Goal: Information Seeking & Learning: Learn about a topic

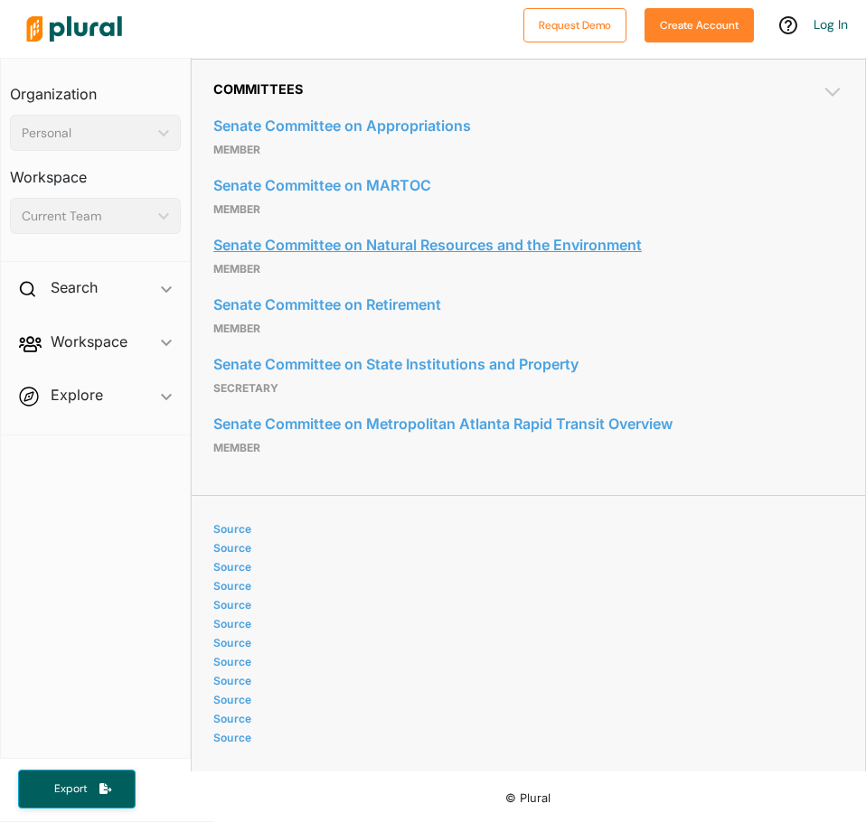
scroll to position [1013, 0]
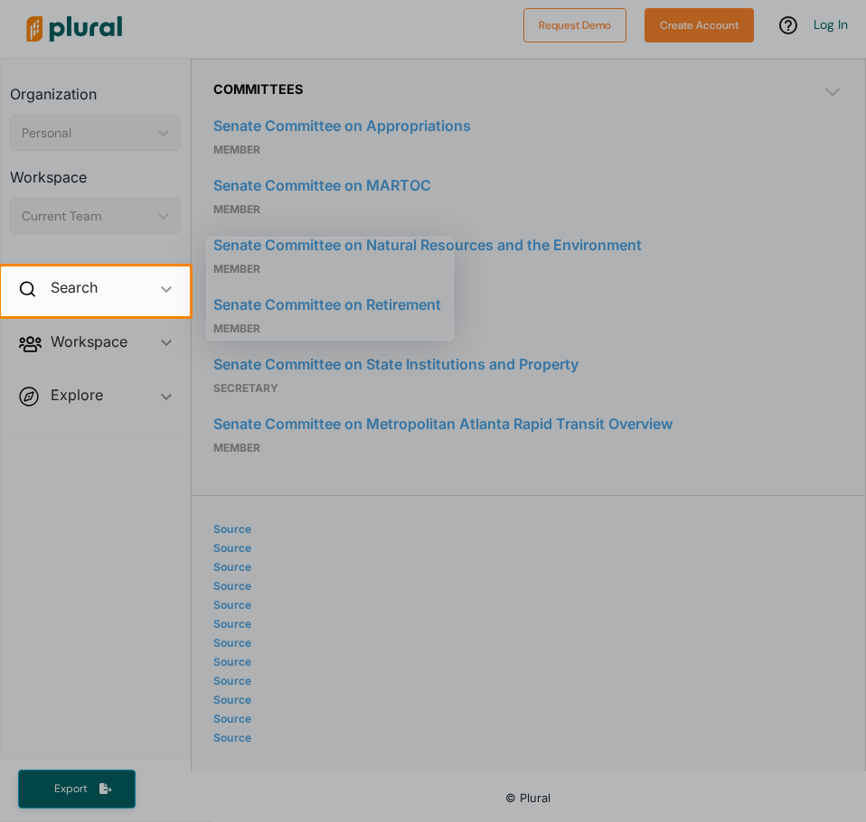
click at [349, 388] on div at bounding box center [433, 569] width 866 height 506
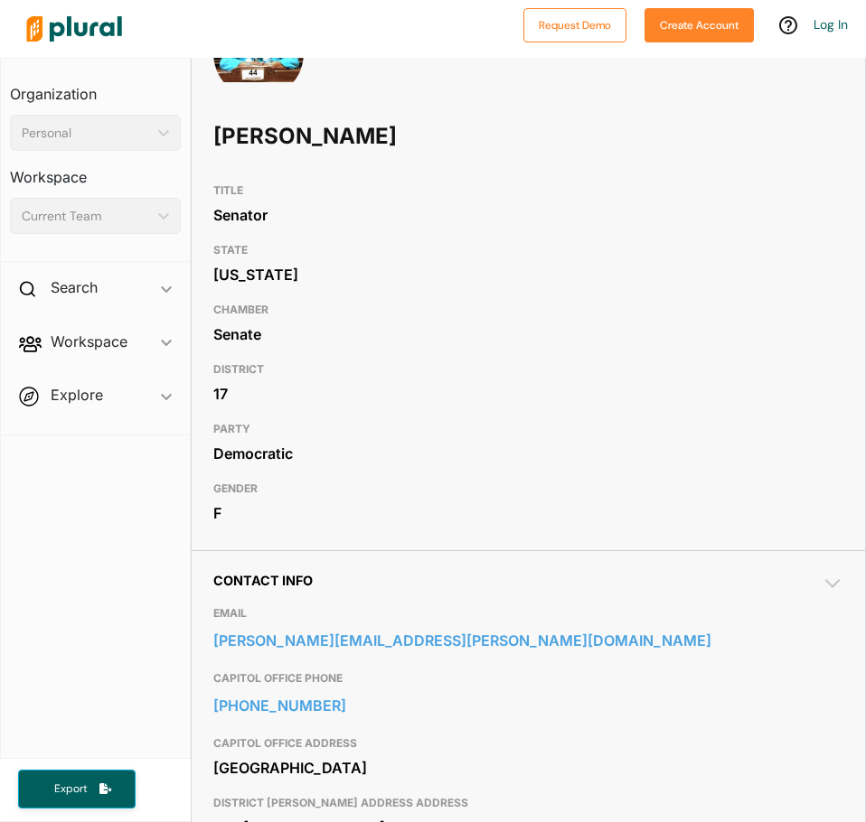
scroll to position [0, 0]
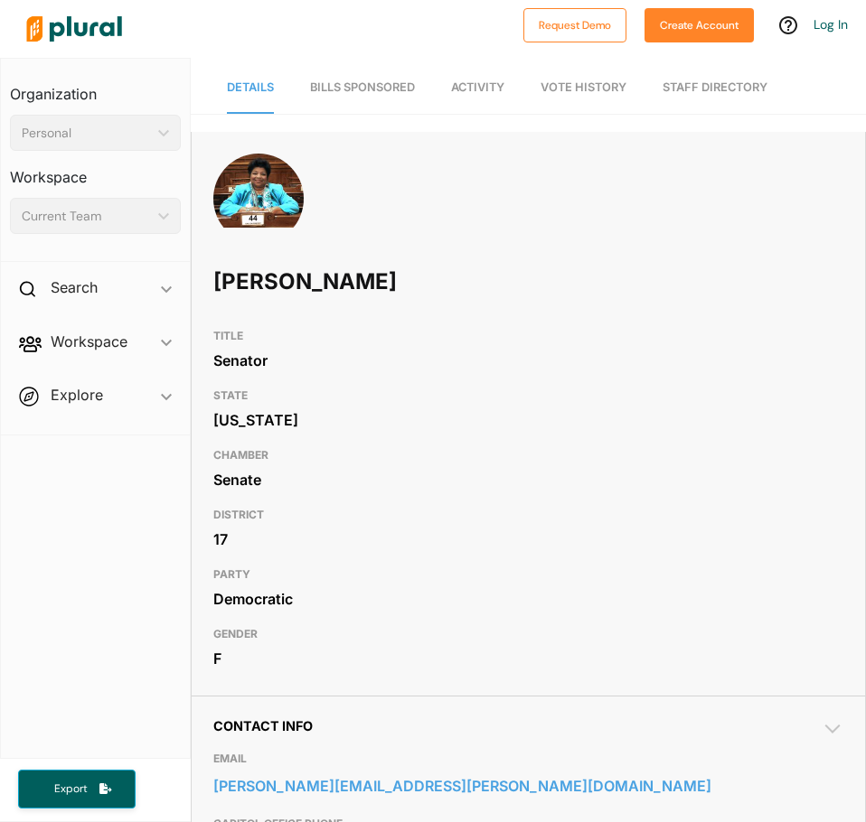
click at [369, 102] on link "Bills Sponsored" at bounding box center [362, 87] width 105 height 51
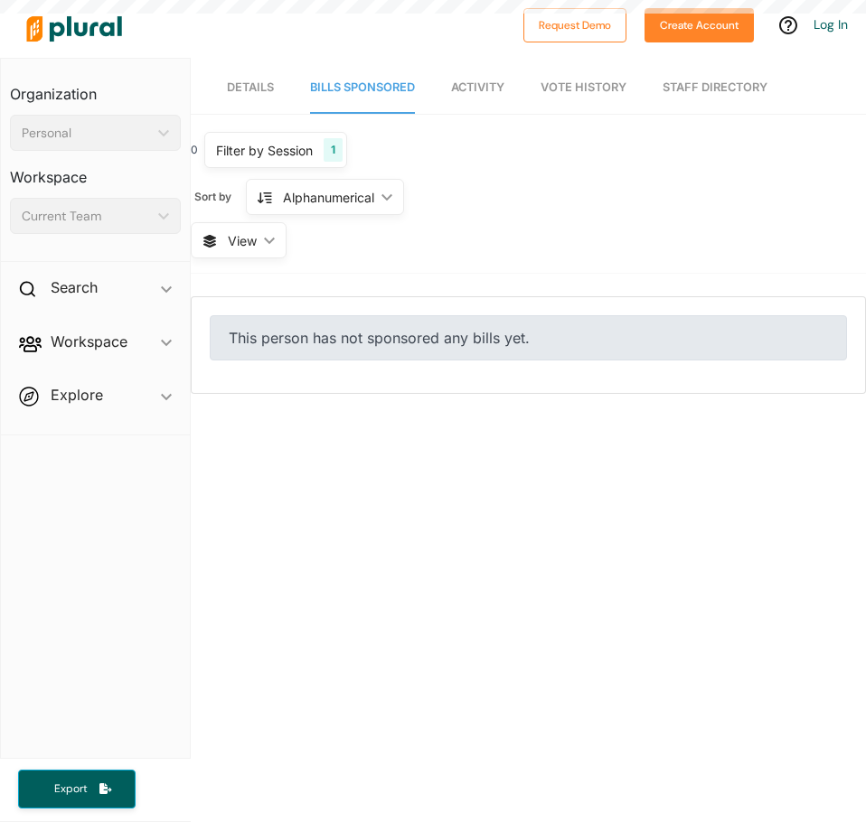
click at [491, 93] on span "Activity" at bounding box center [477, 87] width 53 height 14
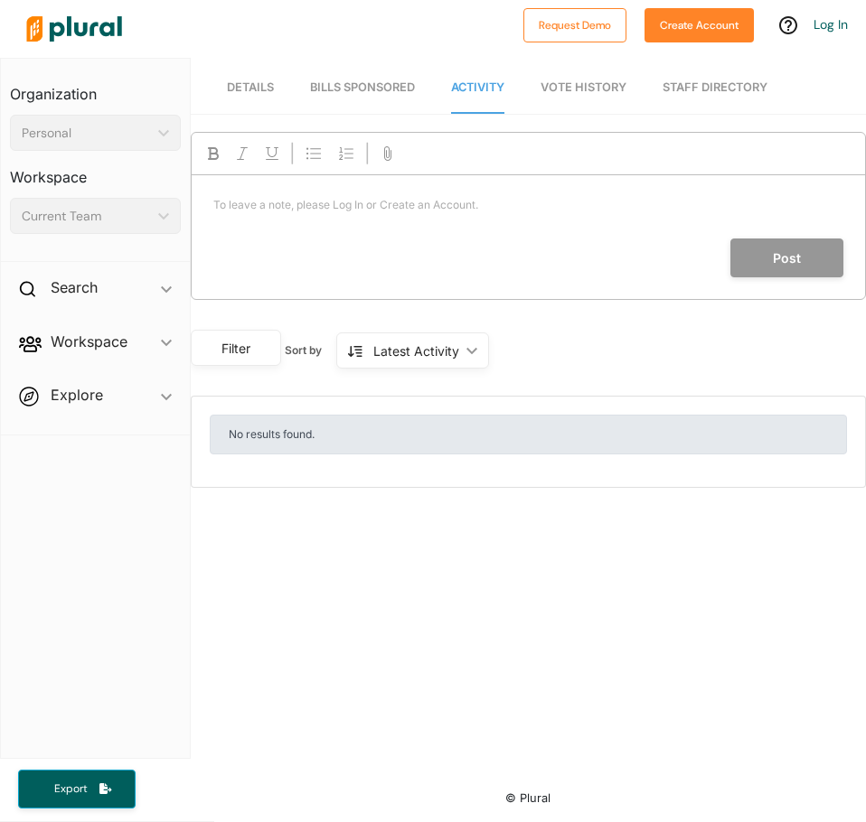
click at [561, 80] on link "Vote History" at bounding box center [583, 87] width 86 height 51
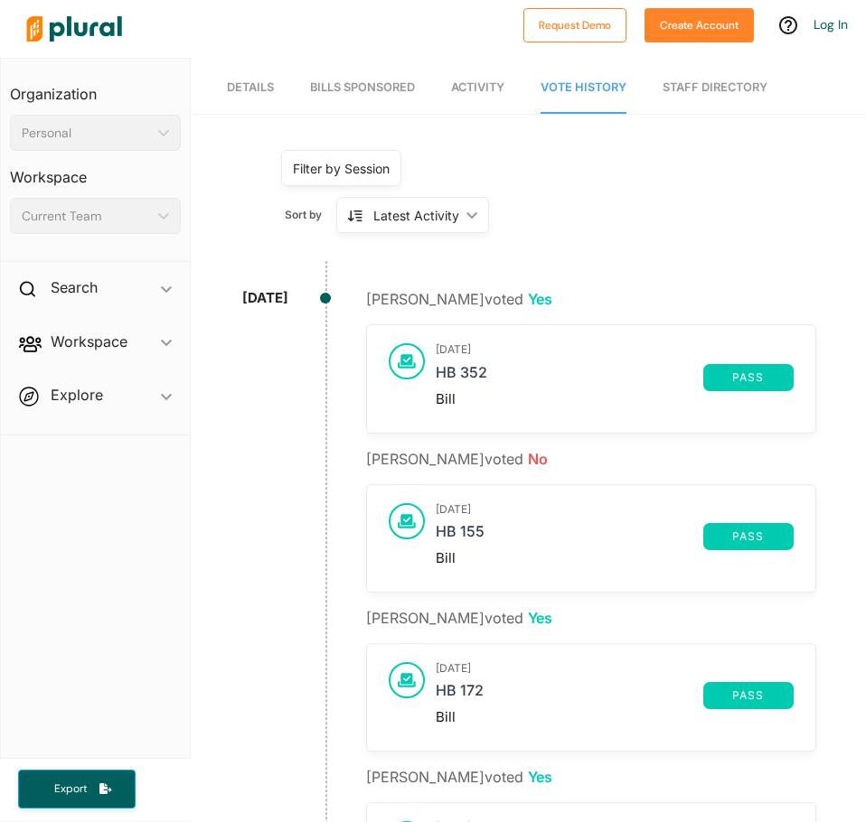
click at [431, 201] on div "Latest Activity ic_keyboard_arrow_down" at bounding box center [412, 215] width 153 height 36
click at [706, 97] on link "Staff Directory" at bounding box center [714, 87] width 105 height 51
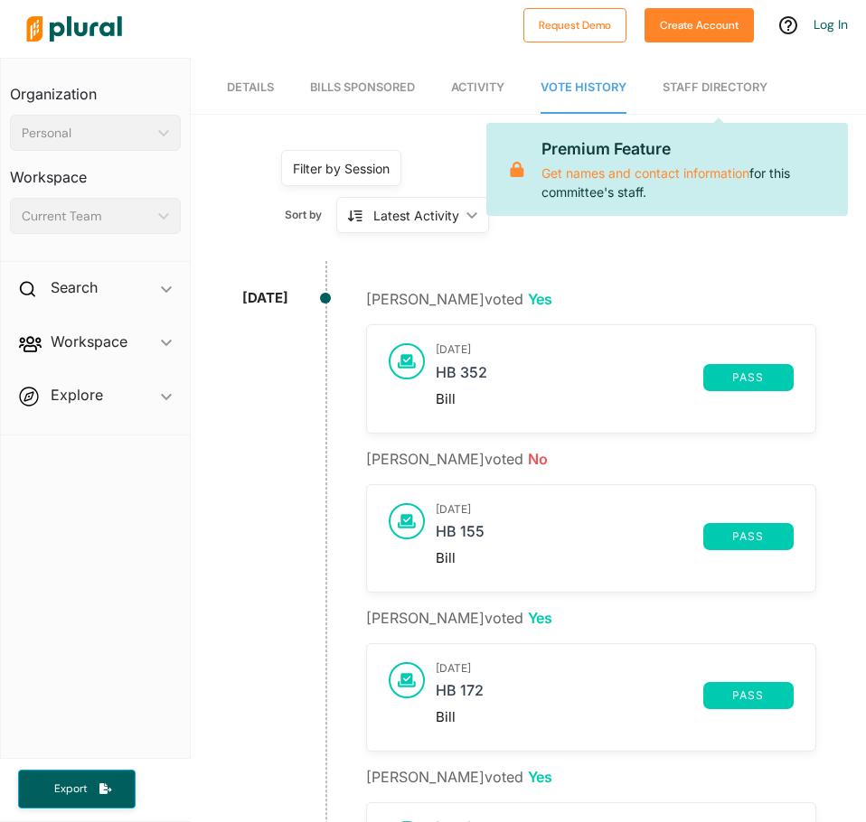
click at [100, 384] on span "Explore ic_keyboard_arrow_down Overview" at bounding box center [95, 398] width 189 height 49
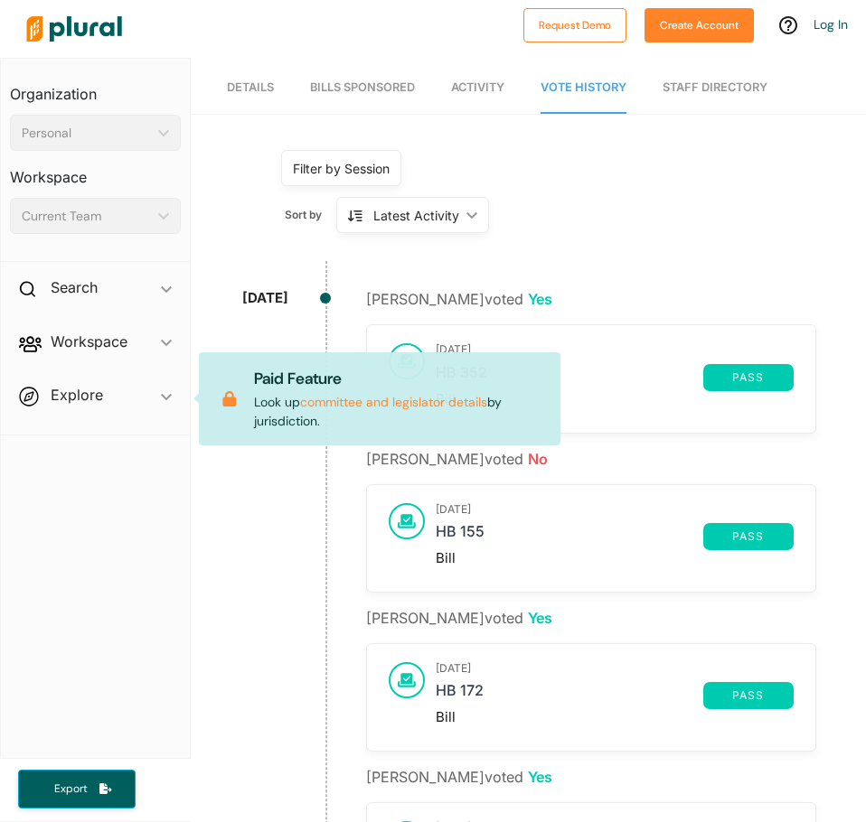
click at [278, 88] on nav "Details Bills Sponsored Activity Vote History Staff Directory" at bounding box center [528, 86] width 675 height 56
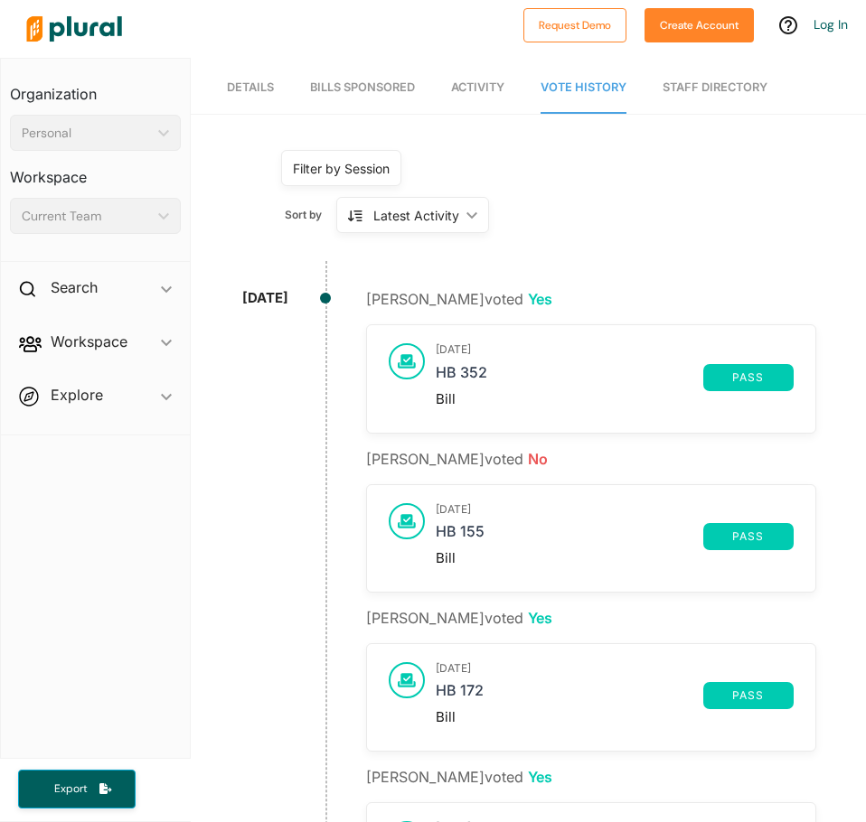
click at [252, 94] on link "Details" at bounding box center [250, 87] width 47 height 51
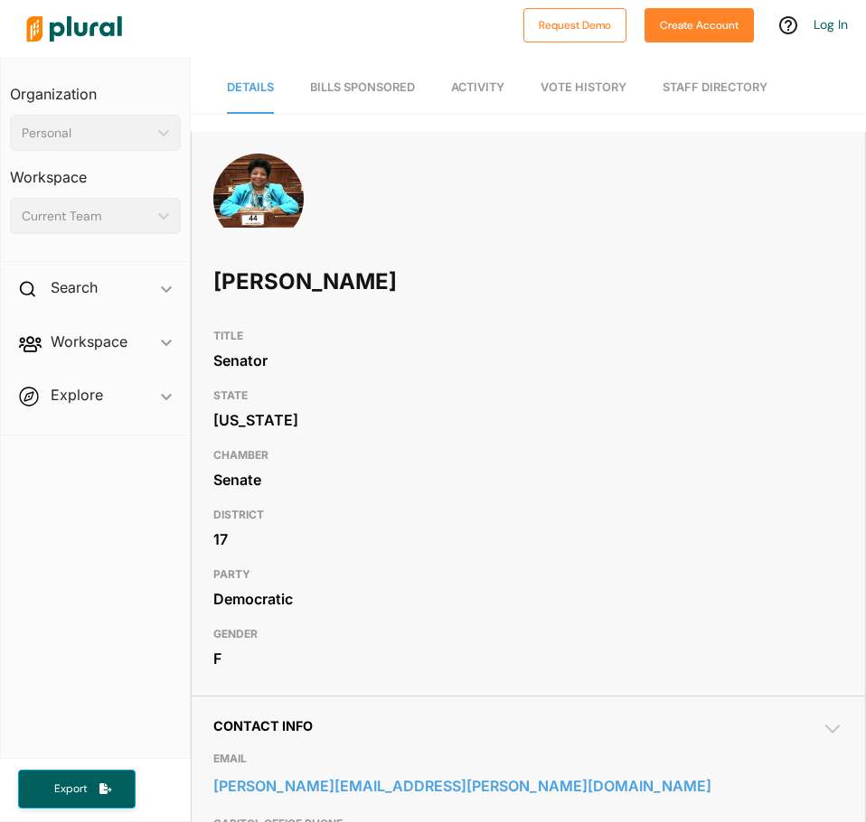
click at [349, 98] on link "Bills Sponsored" at bounding box center [362, 87] width 105 height 51
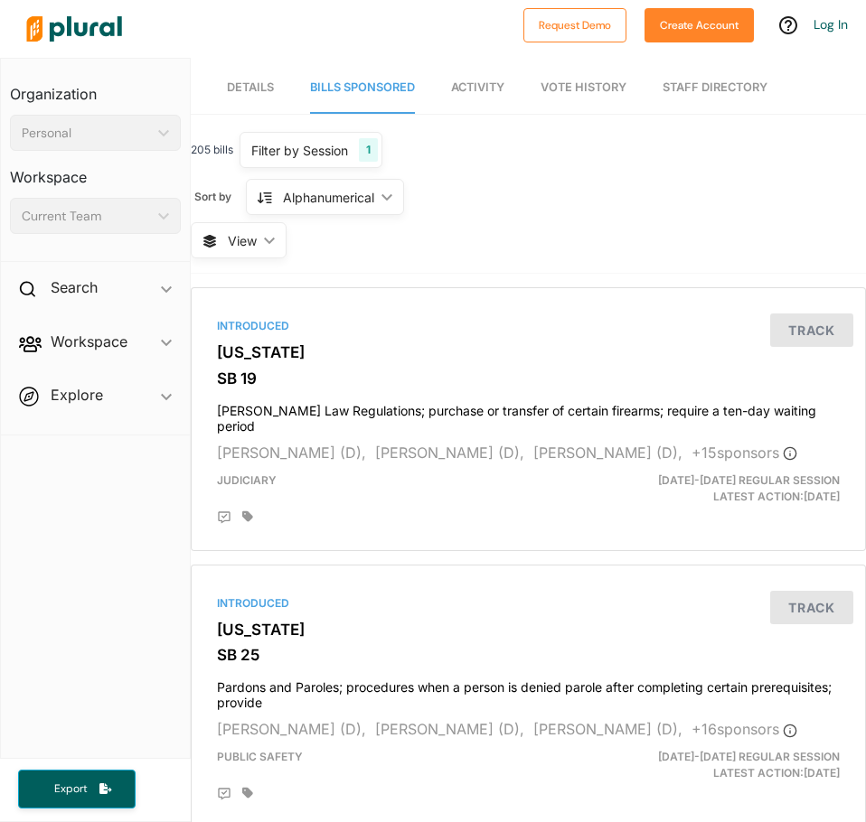
click at [331, 211] on div "Alphanumerical ic_keyboard_arrow_down" at bounding box center [325, 197] width 158 height 36
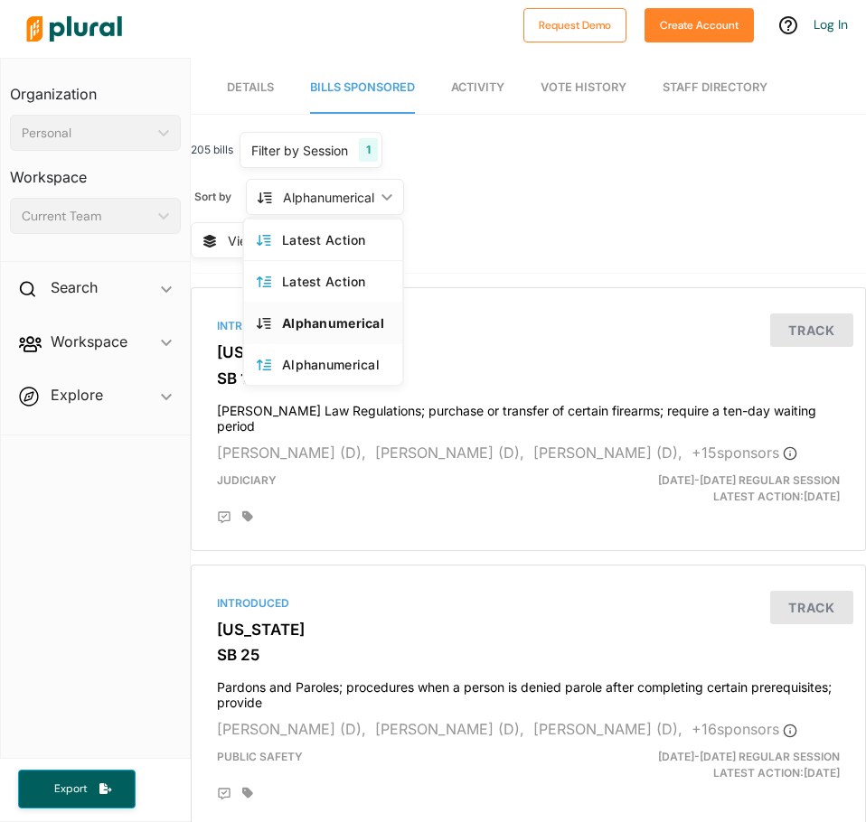
click at [332, 211] on div "Alphanumerical ic_keyboard_arrow_down" at bounding box center [325, 197] width 158 height 36
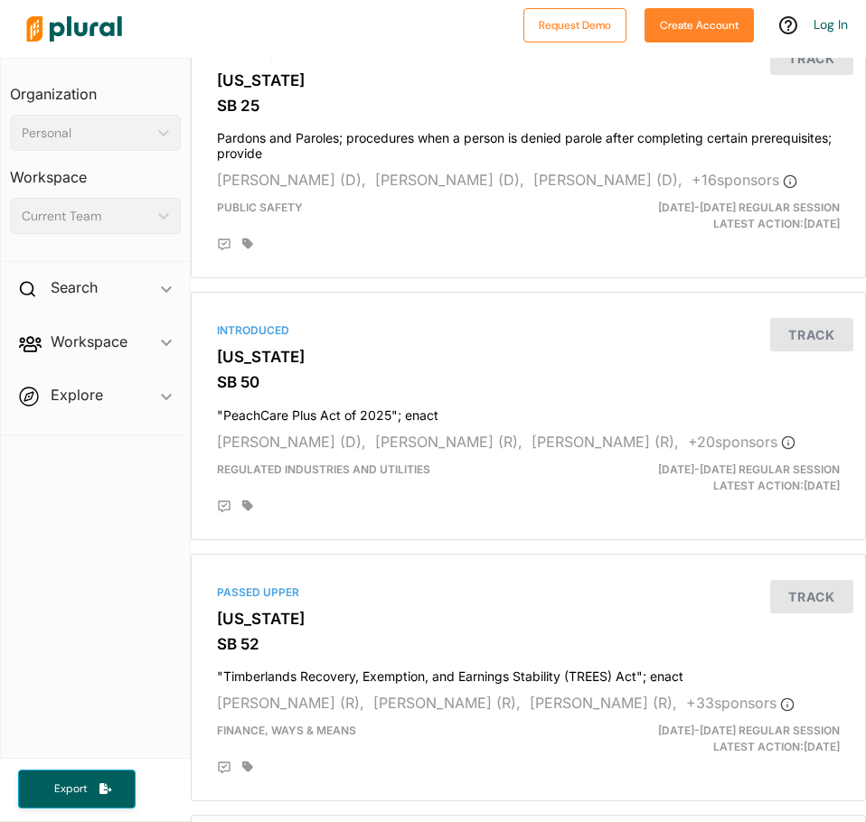
scroll to position [632, 0]
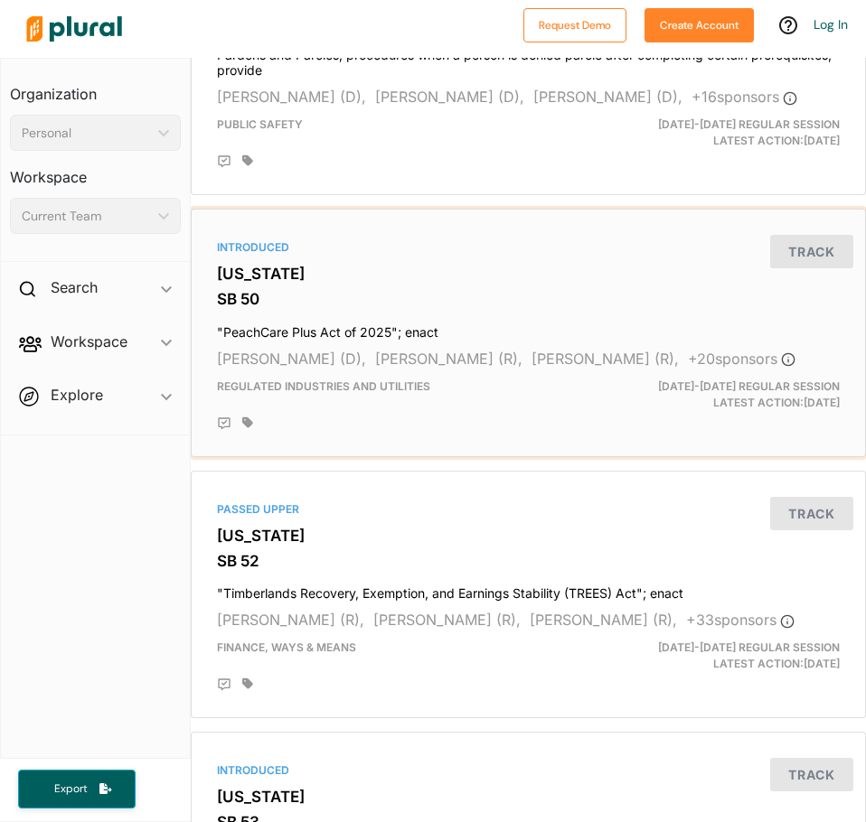
click at [356, 341] on h4 ""PeachCare Plus Act of 2025"; enact" at bounding box center [528, 328] width 622 height 24
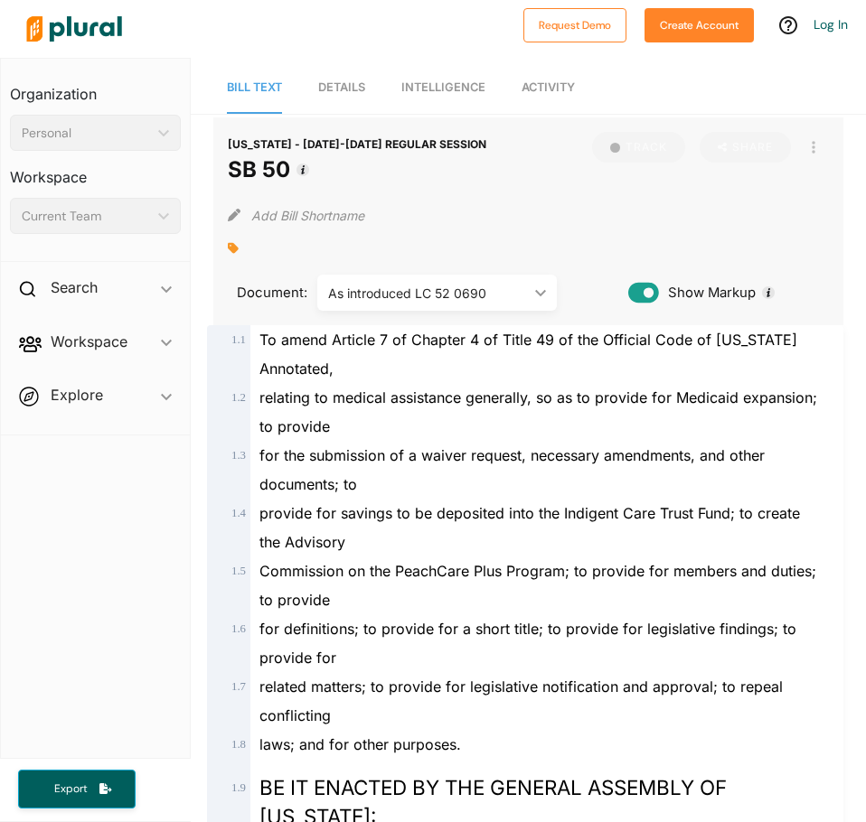
click at [423, 89] on span "Intelligence" at bounding box center [443, 87] width 84 height 14
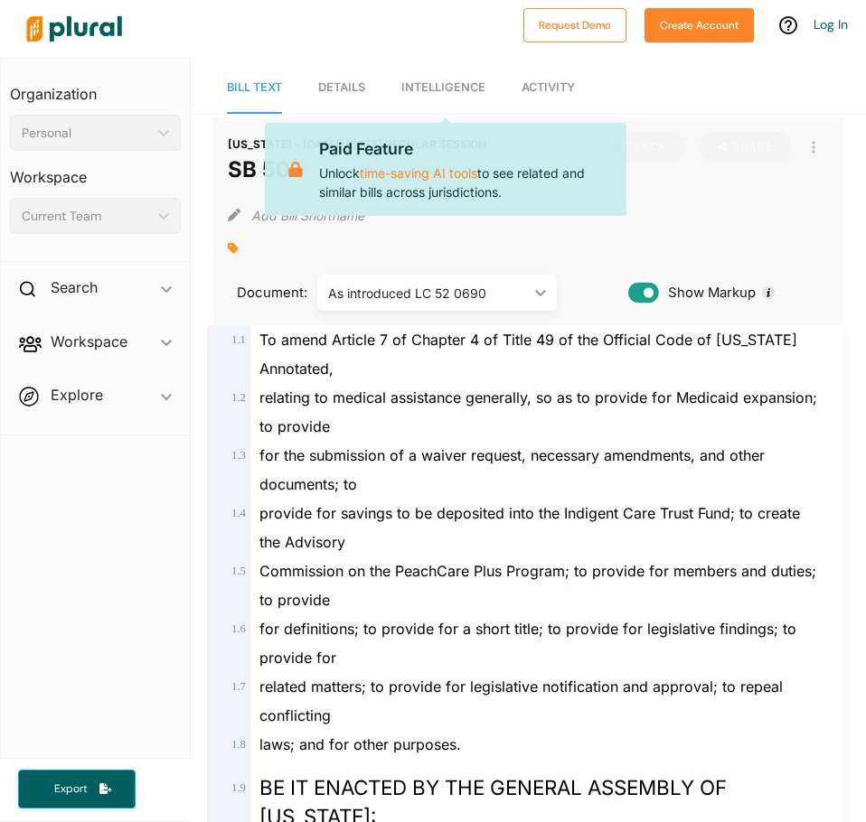
click at [364, 88] on span "Details" at bounding box center [341, 87] width 47 height 14
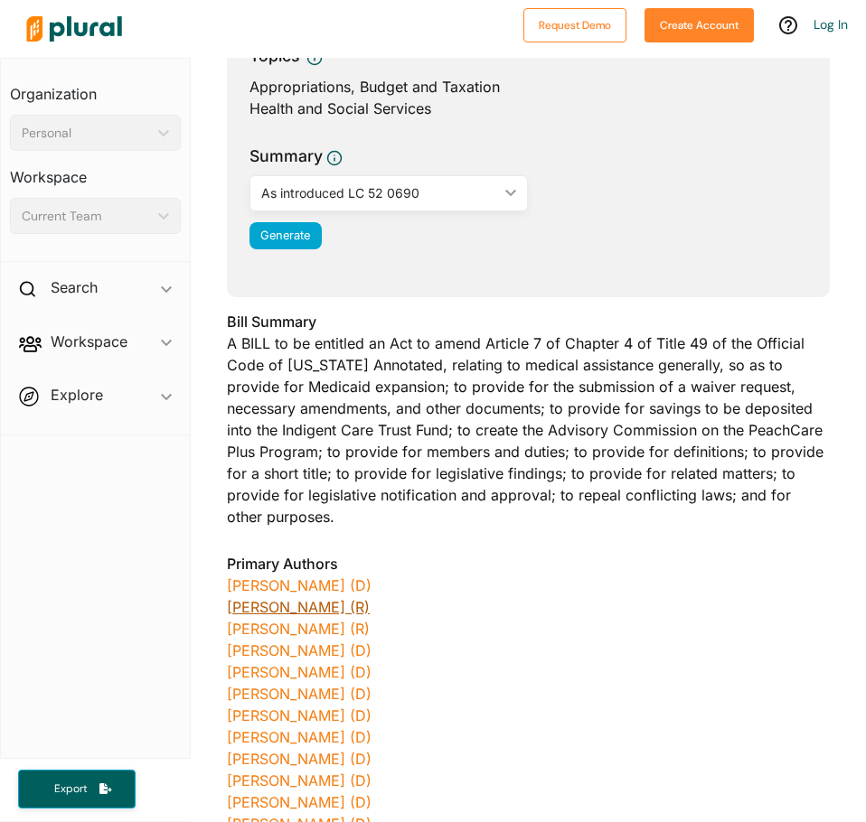
scroll to position [271, 0]
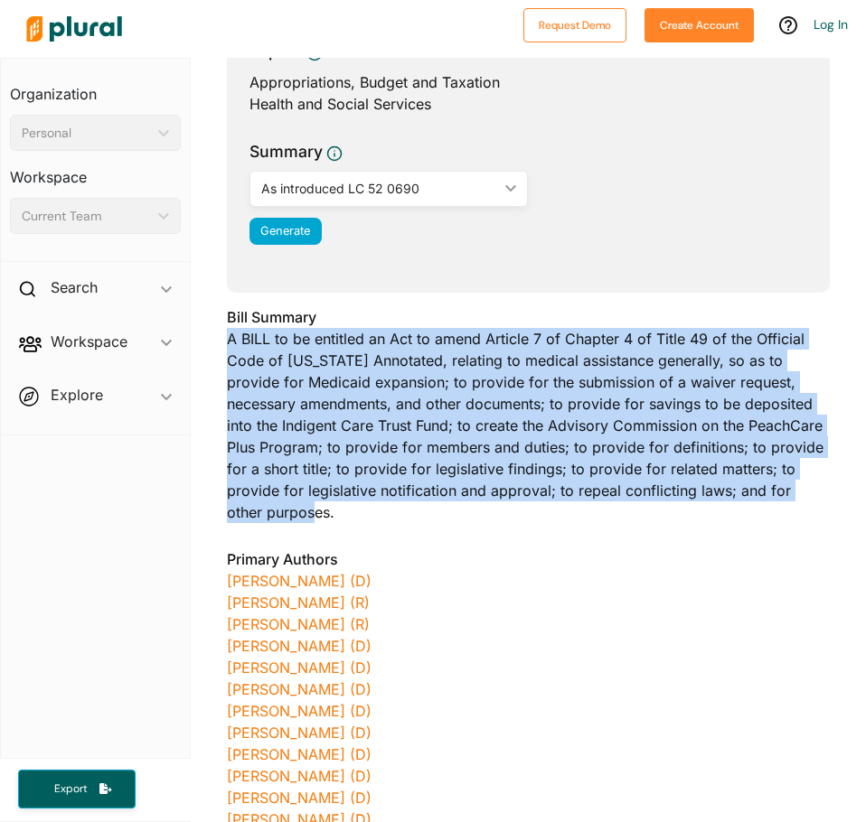
drag, startPoint x: 342, startPoint y: 526, endPoint x: 229, endPoint y: 331, distance: 225.0
click at [229, 331] on div "Bill Summary A BILL to be entitled an Act to amend Article 7 of Chapter 4 of Ti…" at bounding box center [528, 420] width 603 height 228
copy div "A BILL to be entitled an Act to amend Article 7 of Chapter 4 of Title 49 of the…"
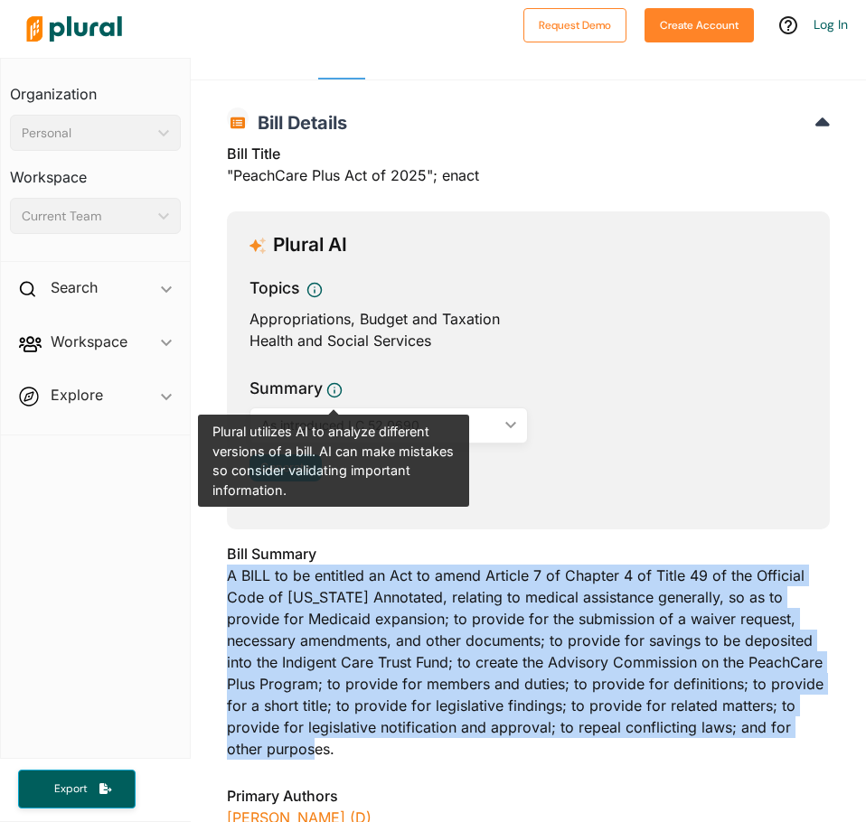
scroll to position [0, 0]
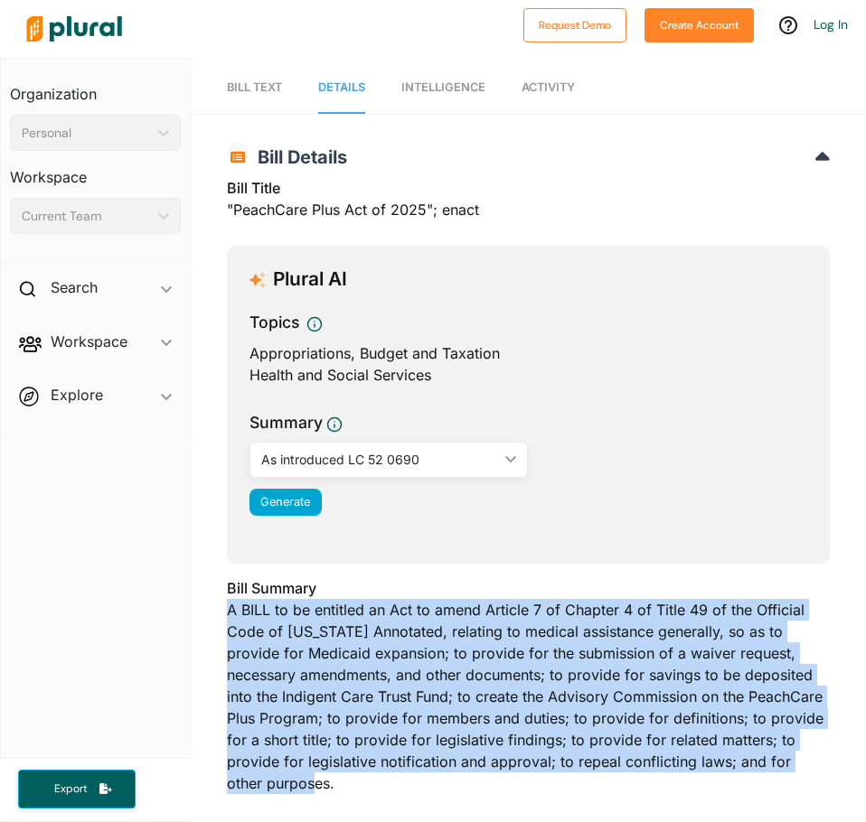
click at [276, 96] on link "Bill Text" at bounding box center [254, 87] width 55 height 51
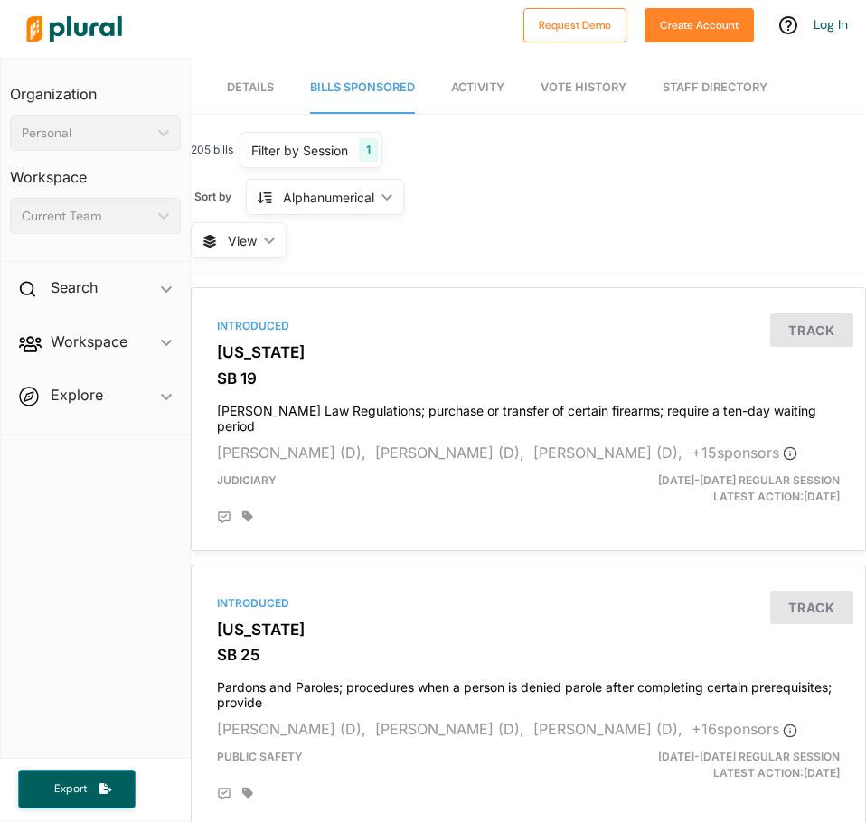
drag, startPoint x: 210, startPoint y: 80, endPoint x: 232, endPoint y: 80, distance: 22.6
click at [220, 80] on nav "Details Bills Sponsored Activity Vote History Staff Directory" at bounding box center [528, 86] width 675 height 56
click at [232, 80] on span "Details" at bounding box center [250, 87] width 47 height 14
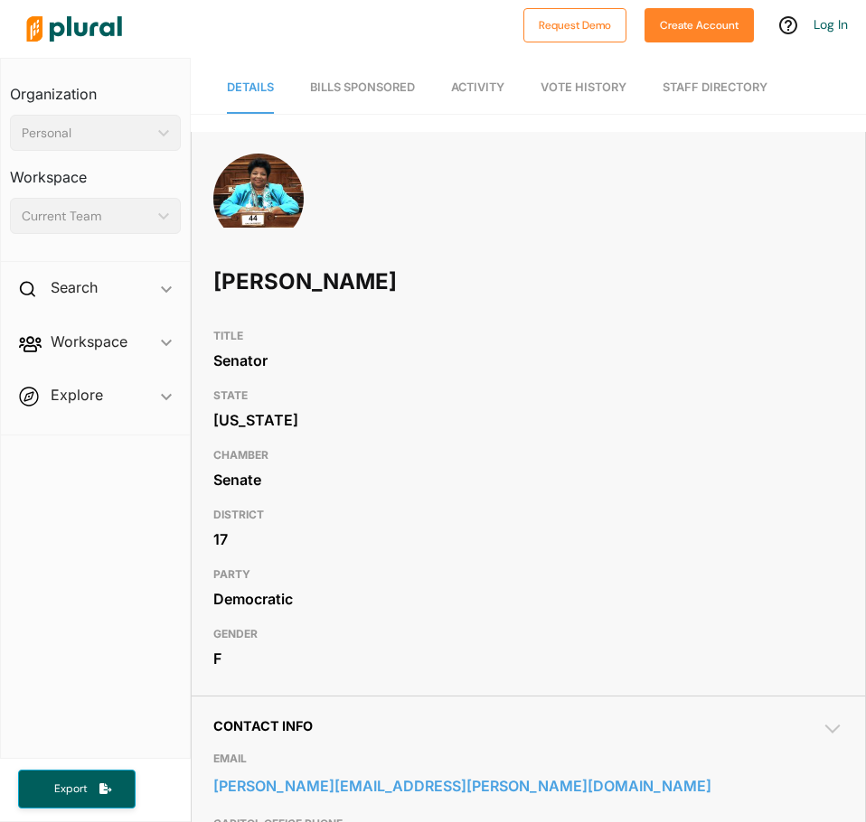
drag, startPoint x: 368, startPoint y: 58, endPoint x: 375, endPoint y: 69, distance: 13.0
click at [368, 59] on div at bounding box center [266, 28] width 496 height 63
click at [381, 77] on link "Bills Sponsored" at bounding box center [362, 87] width 105 height 51
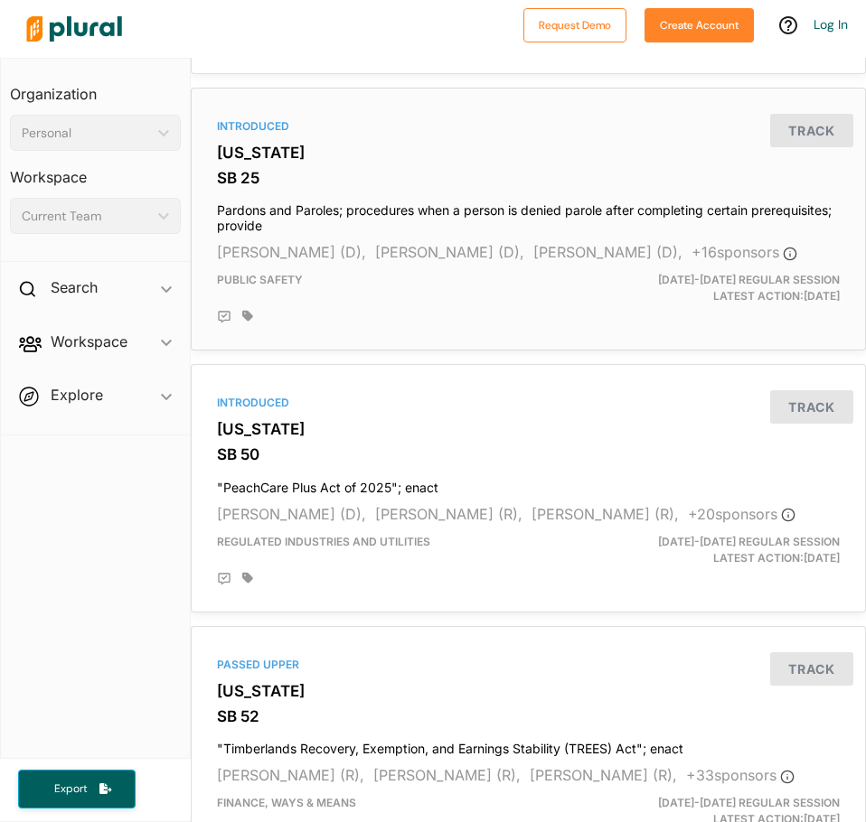
scroll to position [542, 0]
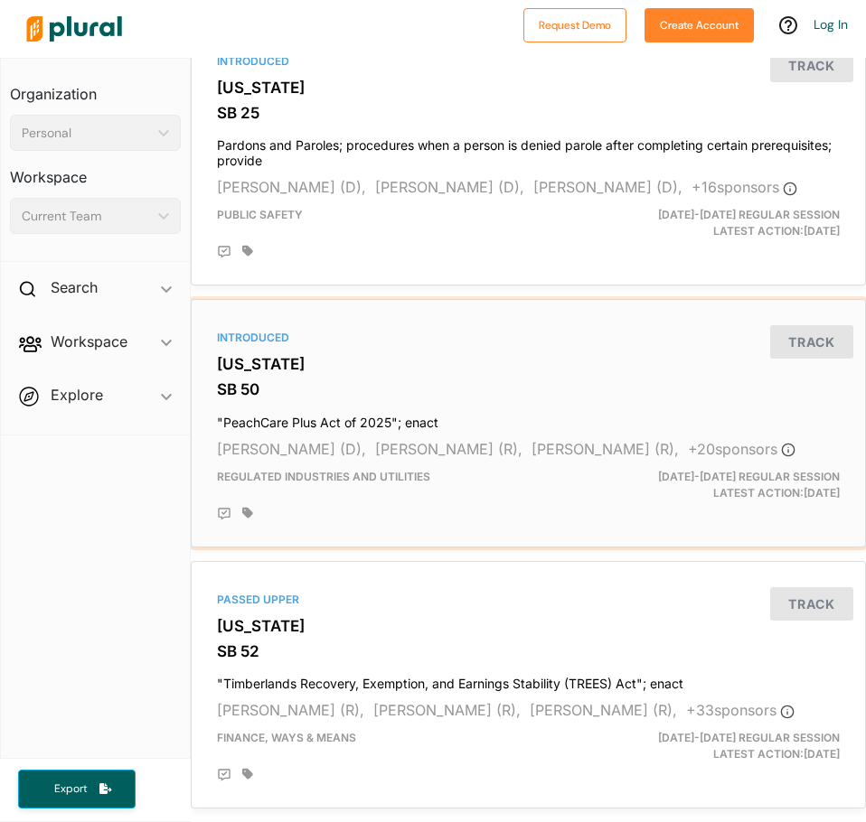
click at [389, 373] on h3 "[US_STATE]" at bounding box center [528, 364] width 622 height 18
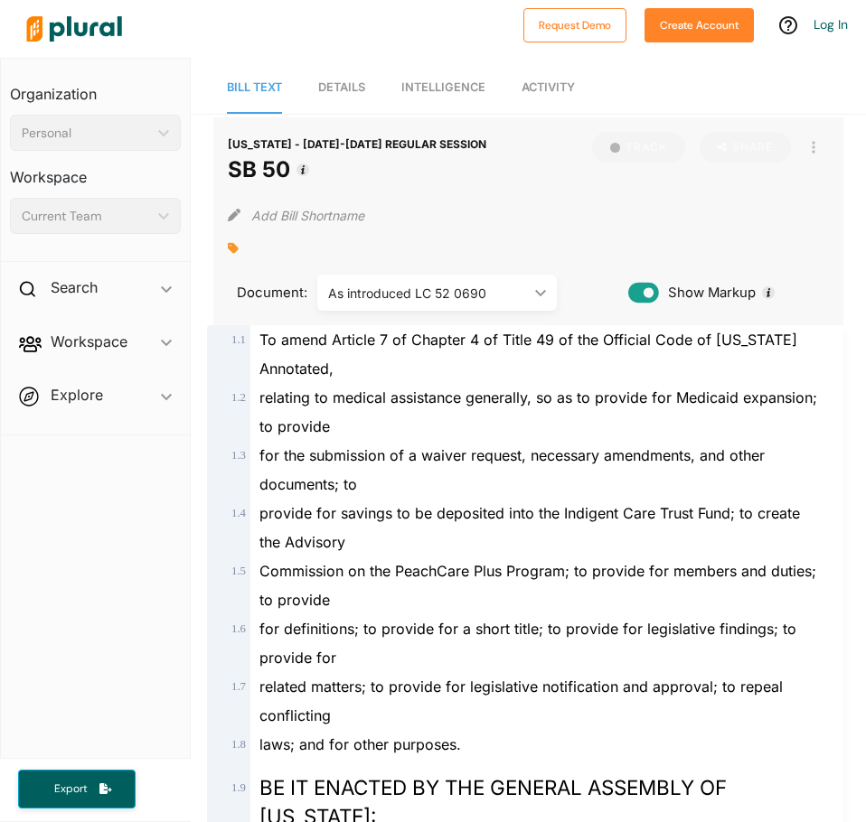
click at [355, 96] on link "Details" at bounding box center [341, 87] width 47 height 51
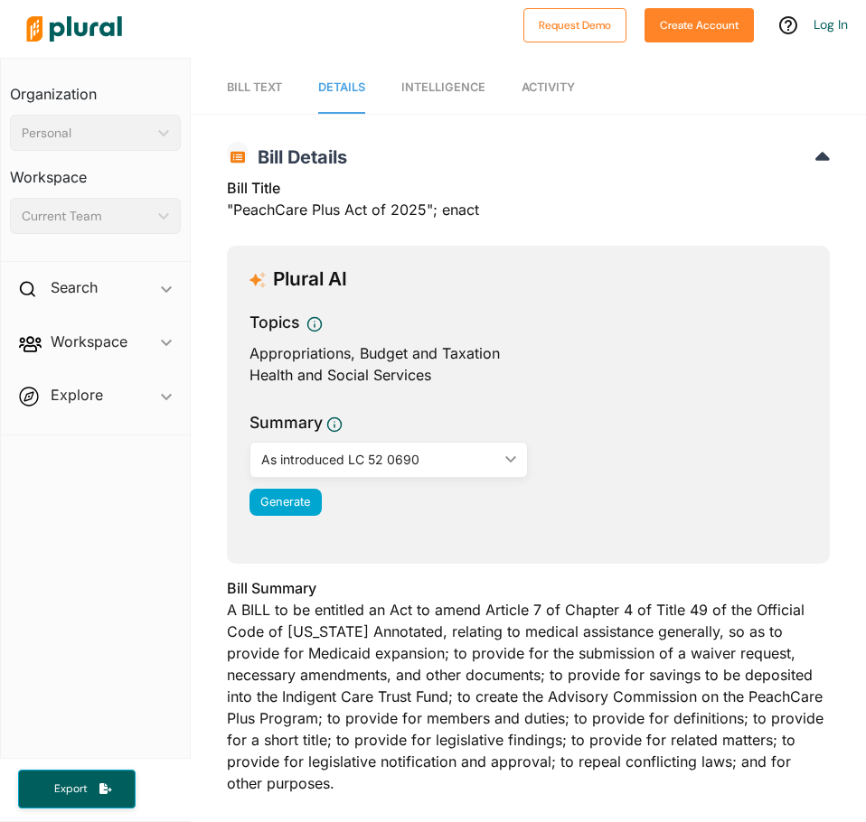
click at [815, 160] on icon at bounding box center [822, 156] width 14 height 8
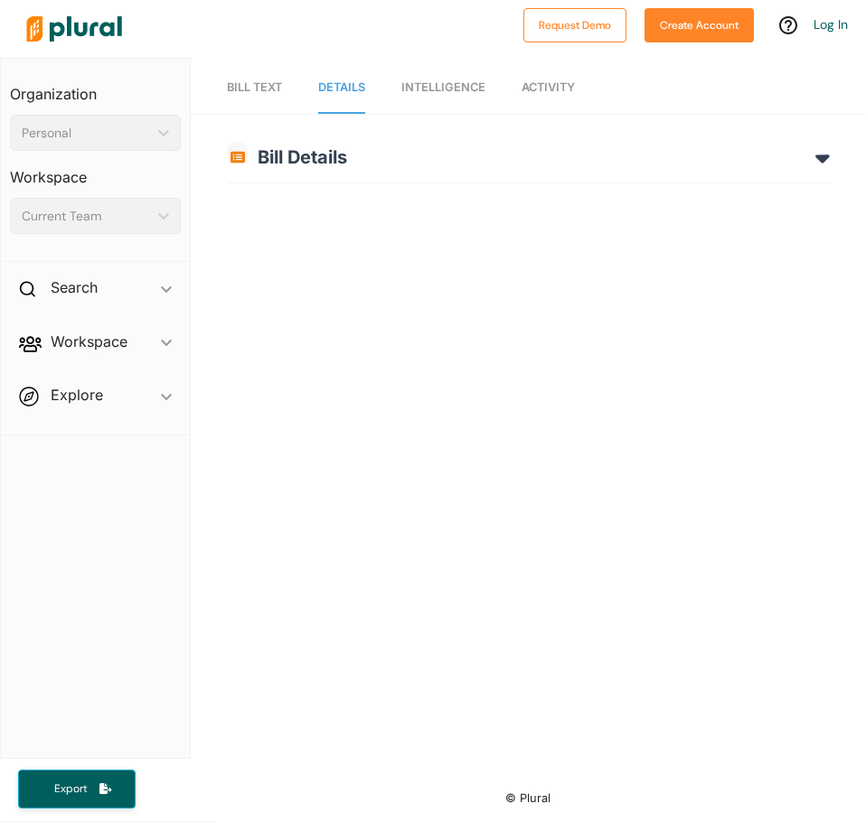
click at [791, 163] on h2 "Bill Details" at bounding box center [528, 157] width 603 height 22
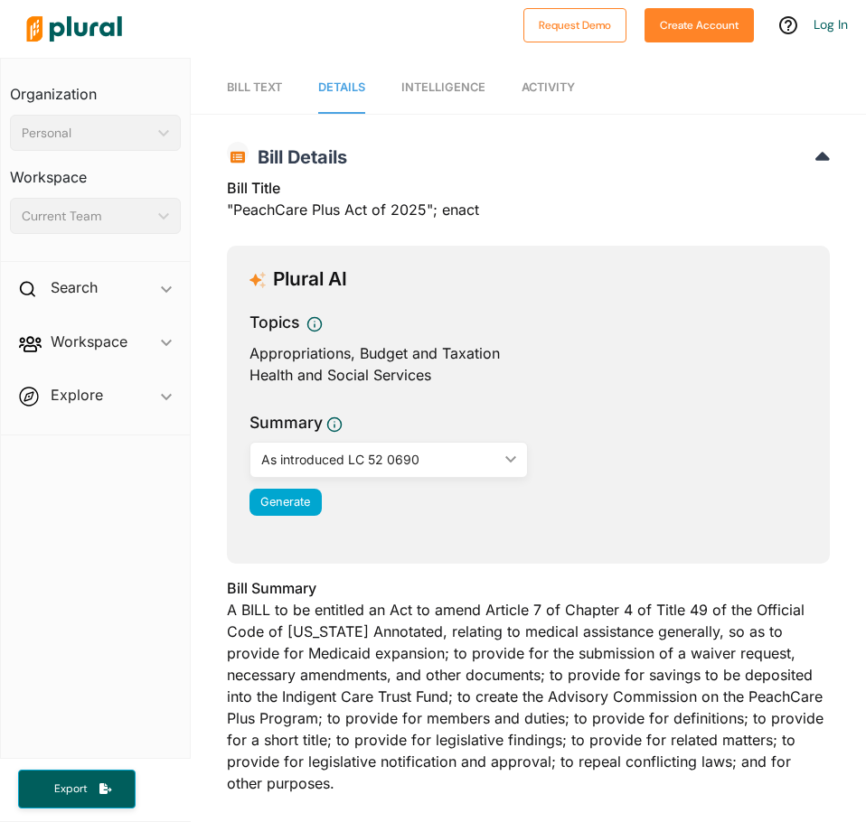
click at [458, 458] on div "As introduced LC 52 0690" at bounding box center [380, 459] width 238 height 19
click at [383, 490] on link "As introduced LC 52 0690" at bounding box center [347, 503] width 192 height 42
click at [304, 503] on span "Generate" at bounding box center [285, 502] width 50 height 14
